Goal: Use online tool/utility: Utilize a website feature to perform a specific function

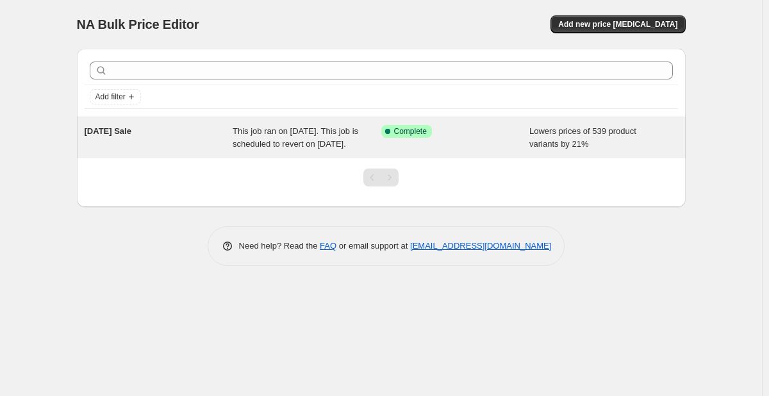
click at [140, 141] on div "Labor Day Sale" at bounding box center [159, 138] width 149 height 26
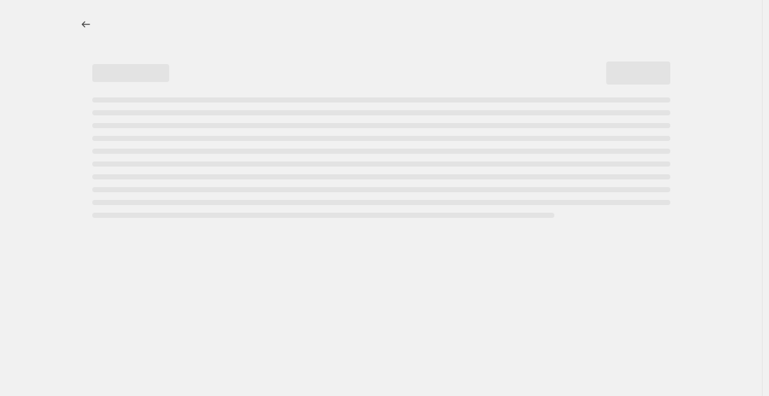
select select "percentage"
select select "collection"
select select "not_equal"
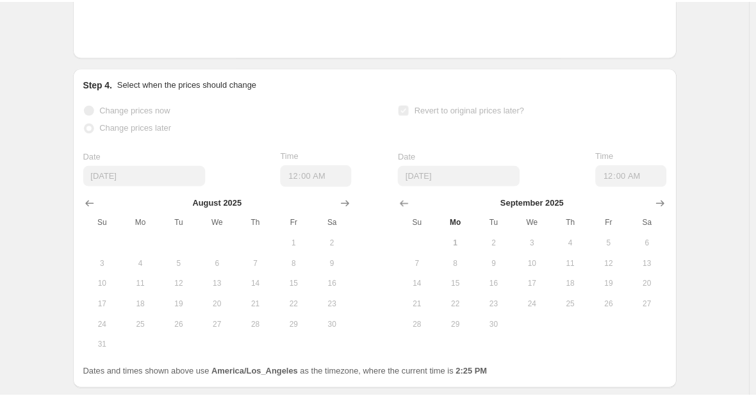
scroll to position [1532, 0]
